Goal: Transaction & Acquisition: Obtain resource

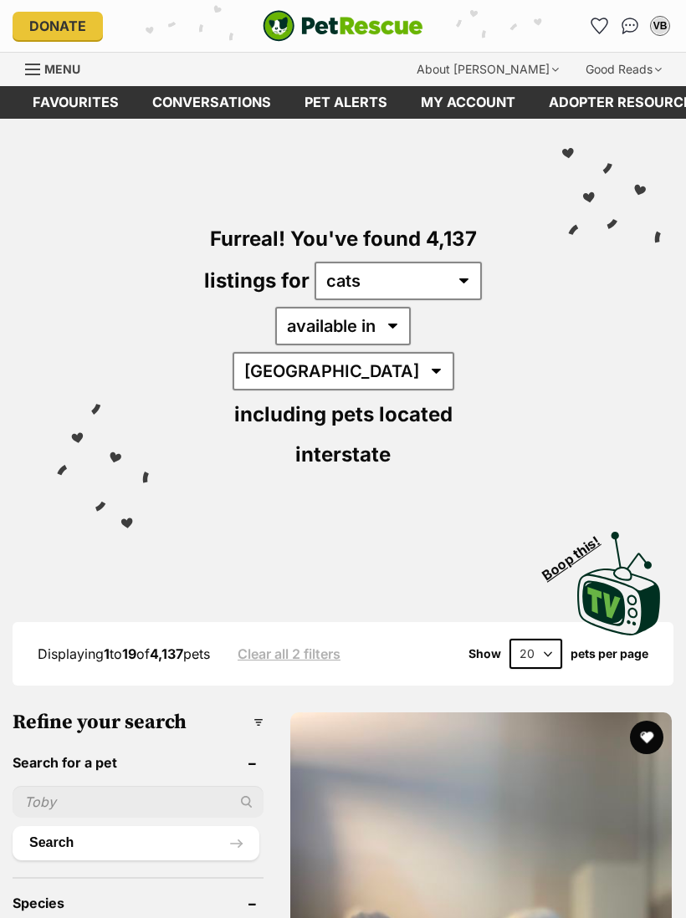
click at [590, 39] on li "Account quick links" at bounding box center [599, 26] width 27 height 27
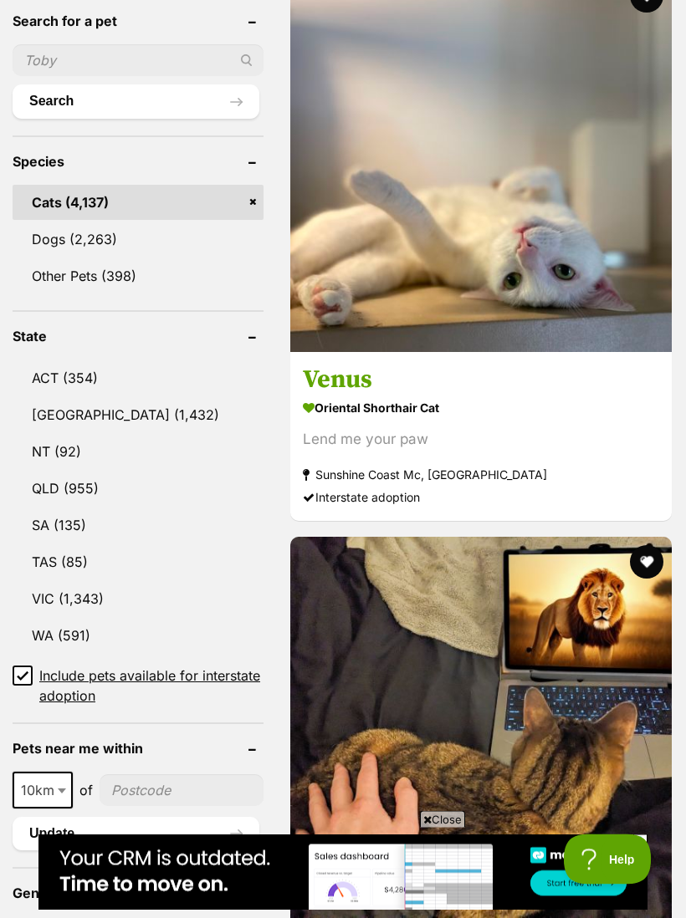
scroll to position [736, 0]
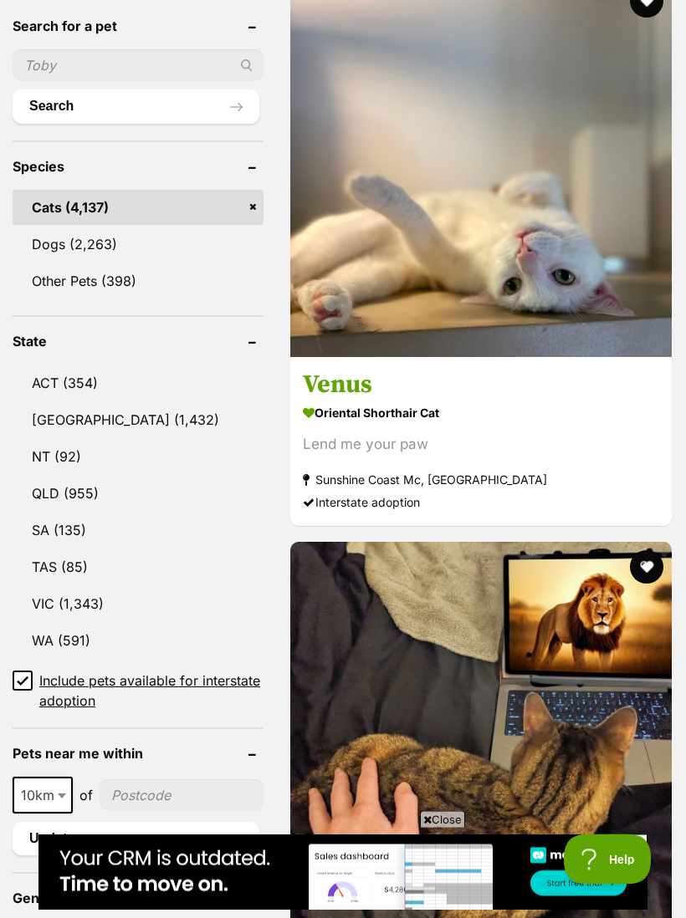
click at [106, 587] on link "VIC (1,343)" at bounding box center [138, 604] width 251 height 35
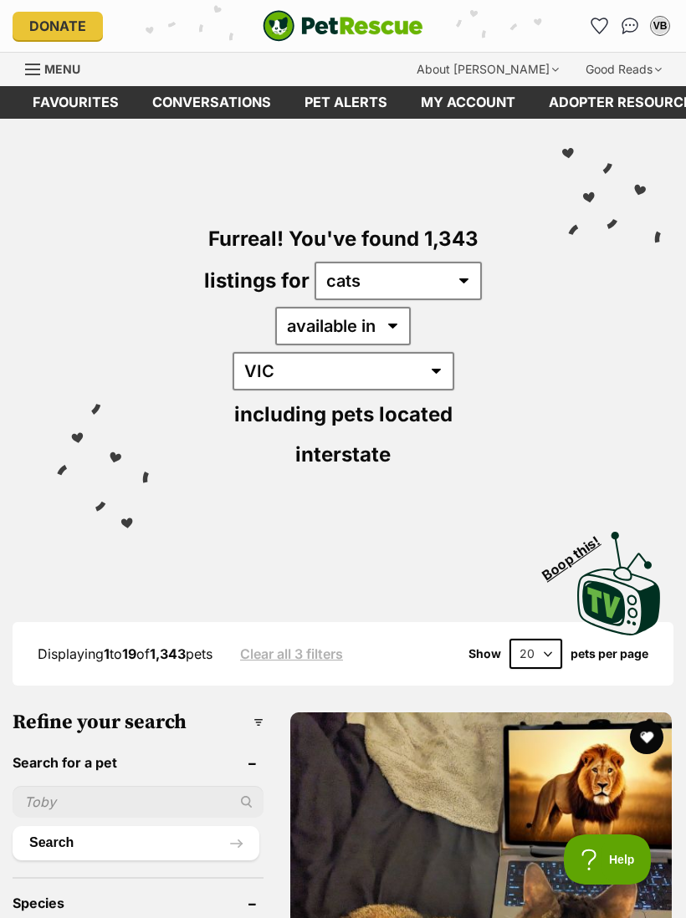
click at [592, 33] on link "Favourites" at bounding box center [599, 26] width 27 height 27
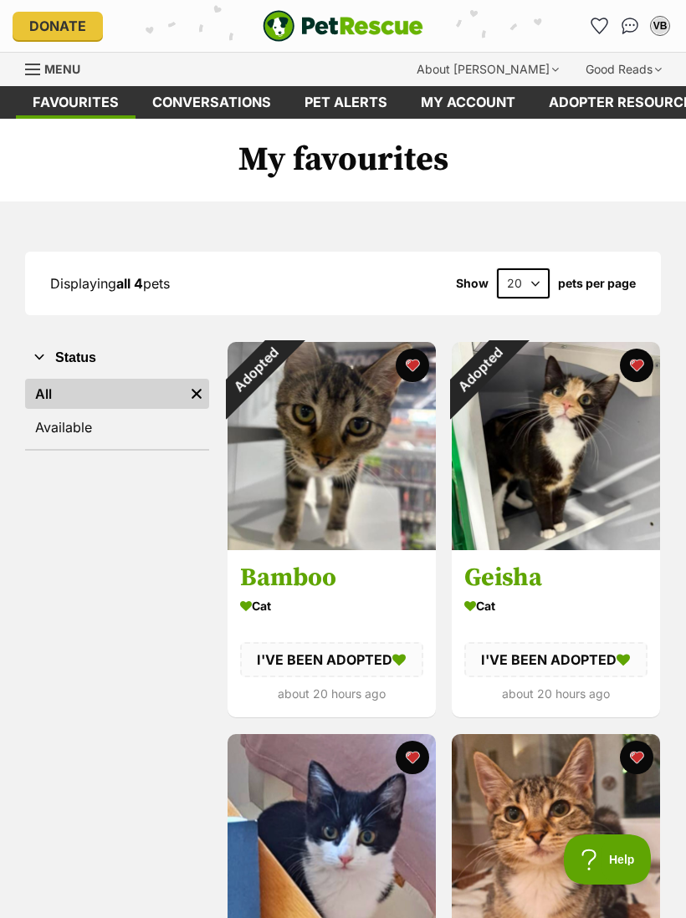
click at [502, 398] on div "Adopted" at bounding box center [480, 370] width 56 height 56
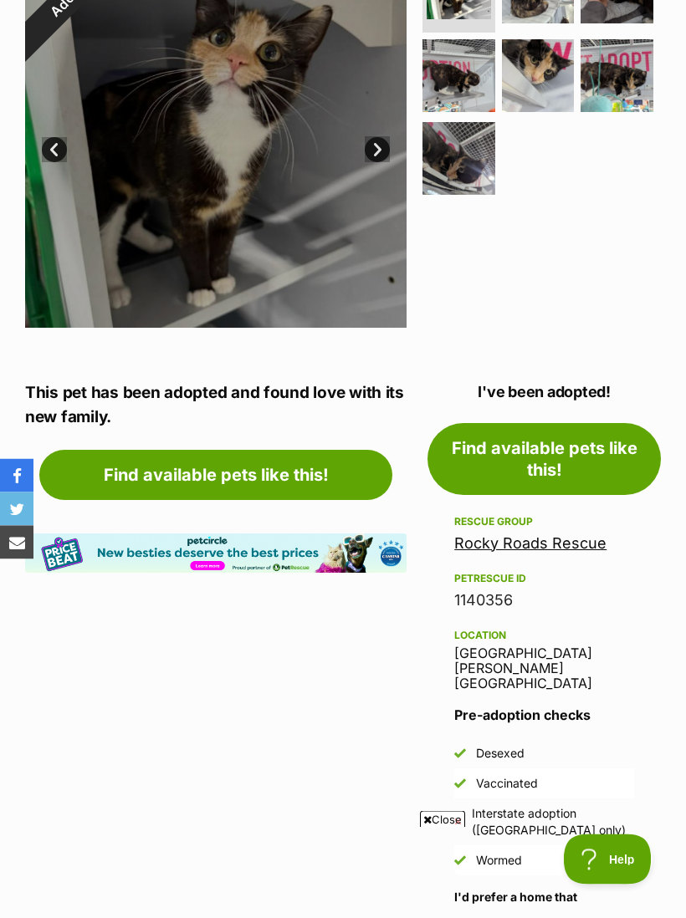
scroll to position [428, 0]
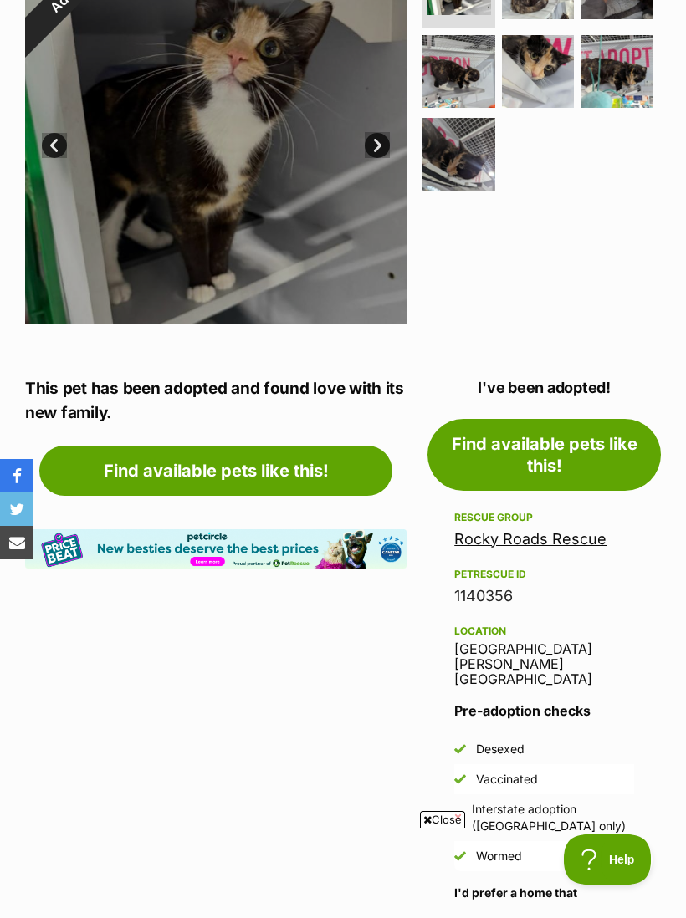
click at [590, 530] on link "Rocky Roads Rescue" at bounding box center [530, 539] width 152 height 18
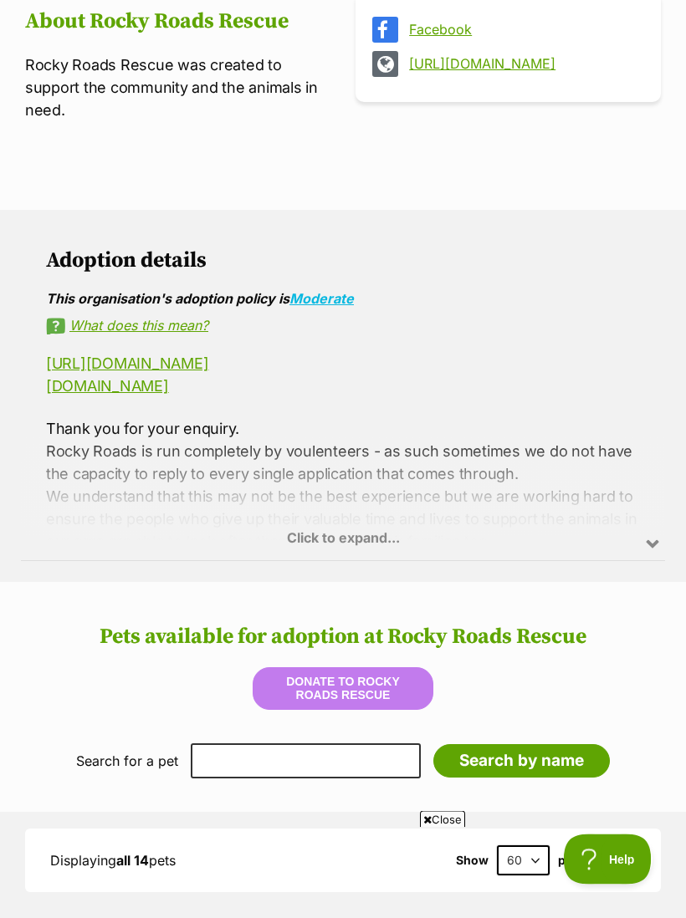
scroll to position [672, 0]
click at [318, 541] on div "Click to expand..." at bounding box center [343, 495] width 644 height 130
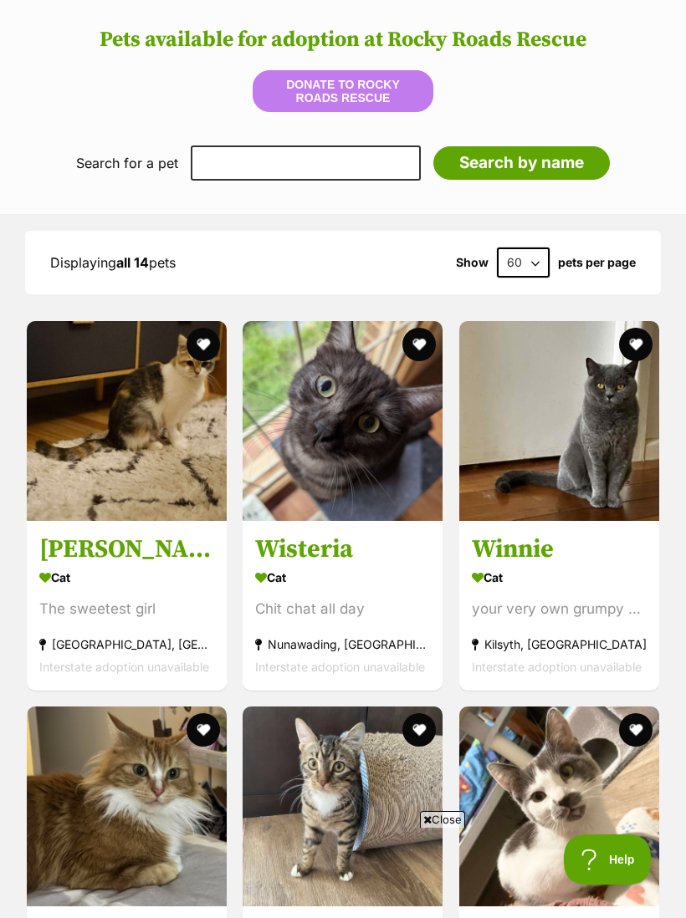
scroll to position [1824, 0]
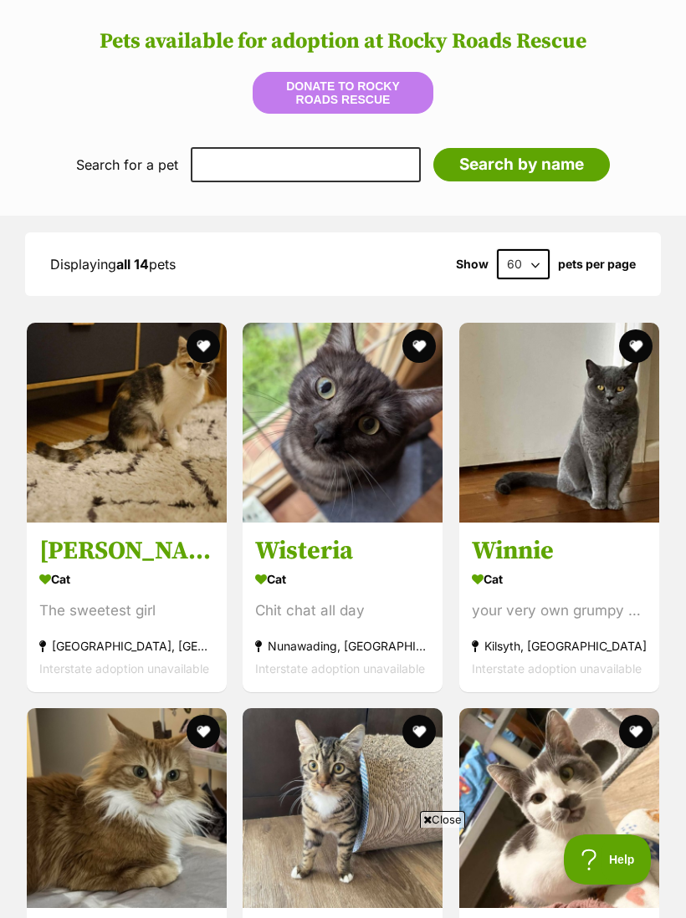
click at [276, 544] on h3 "Wisteria" at bounding box center [342, 551] width 175 height 32
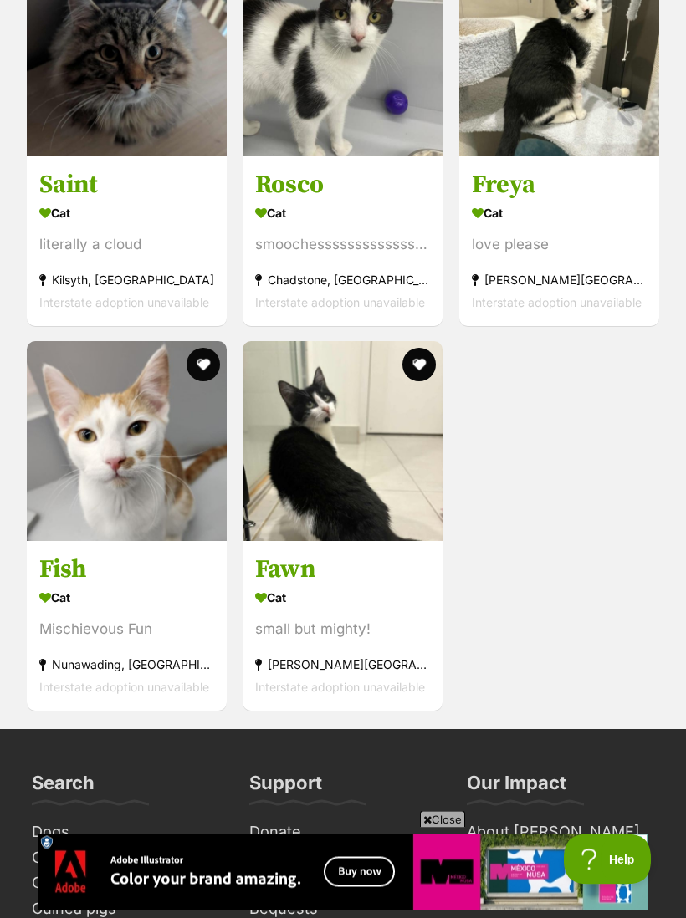
scroll to position [3344, 0]
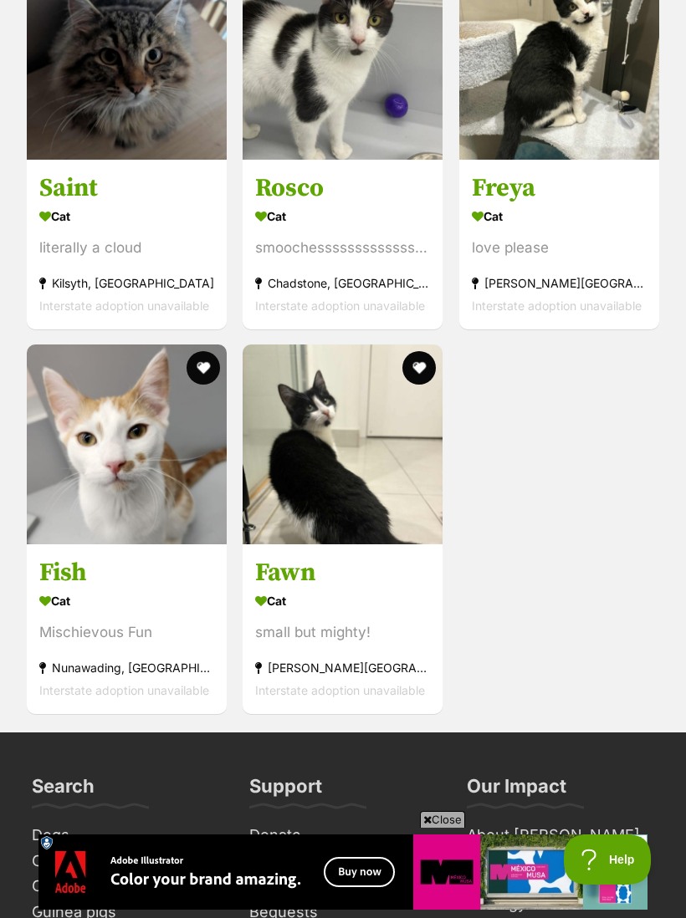
click at [54, 579] on h3 "Fish" at bounding box center [126, 573] width 175 height 32
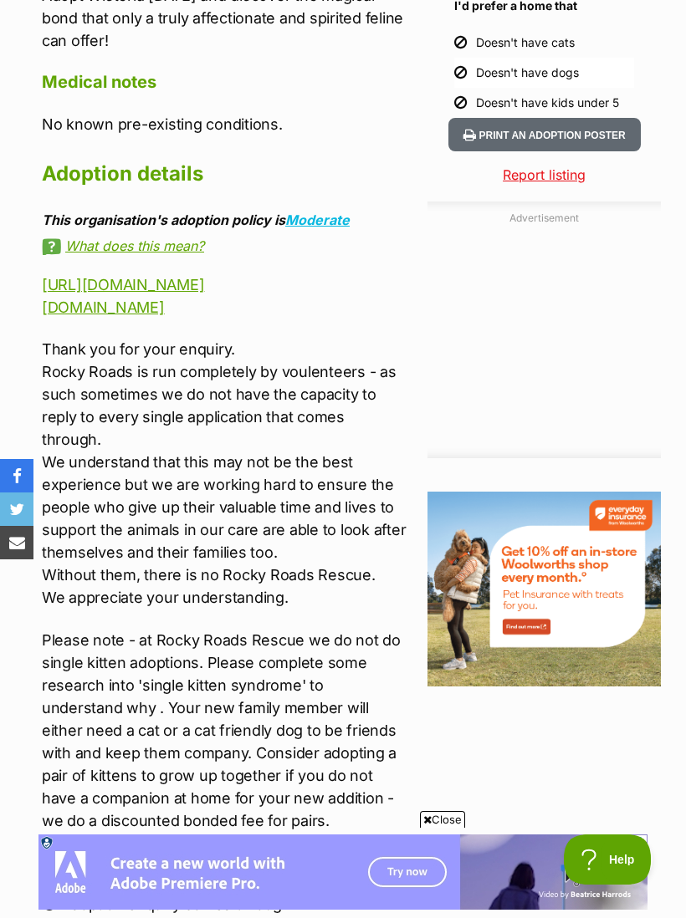
scroll to position [1680, 0]
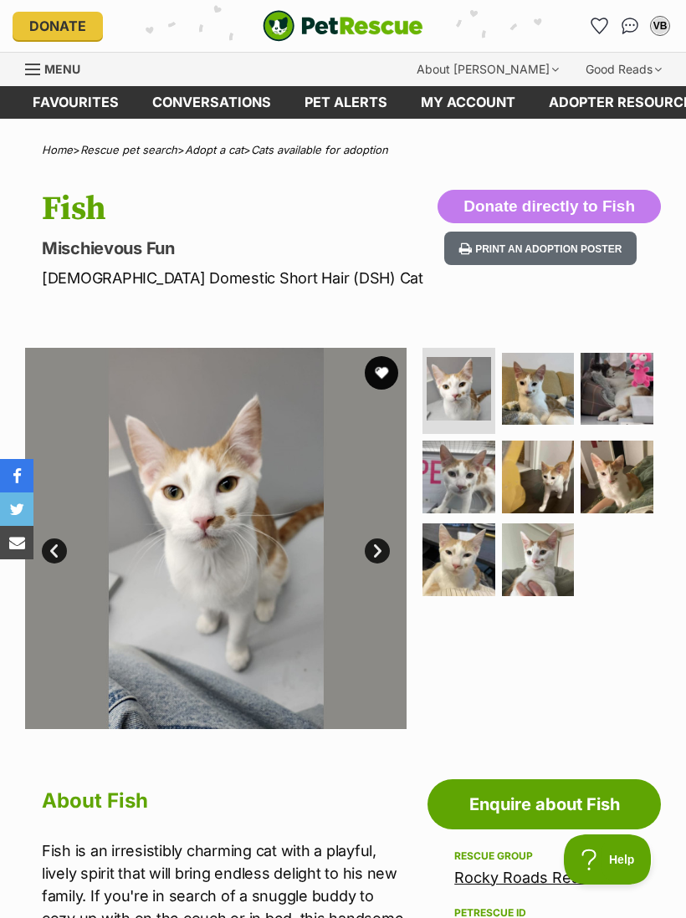
click at [600, 21] on icon "Favourites" at bounding box center [599, 25] width 16 height 15
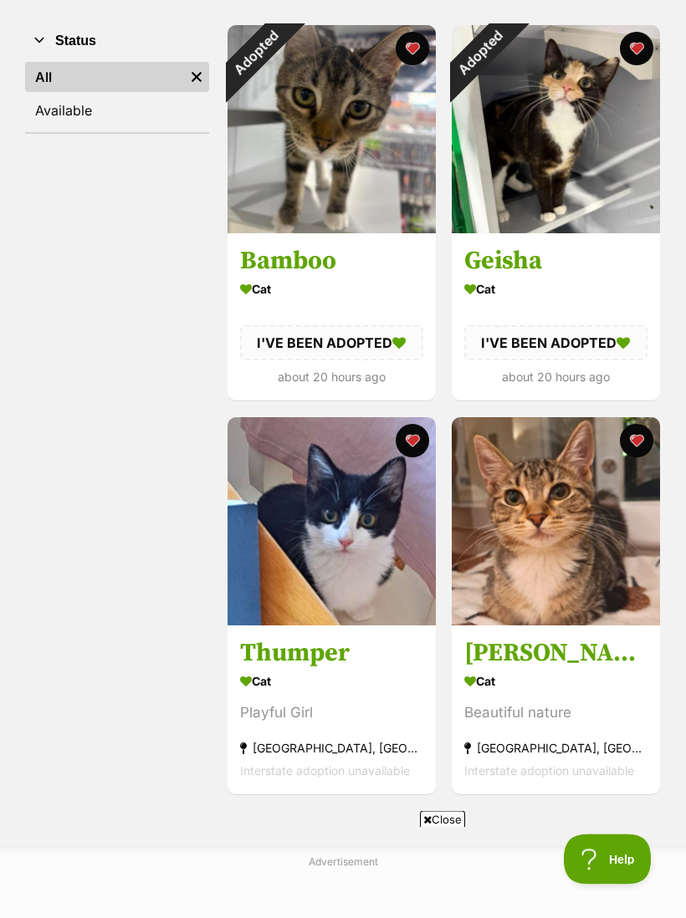
scroll to position [317, 0]
